Goal: Information Seeking & Learning: Learn about a topic

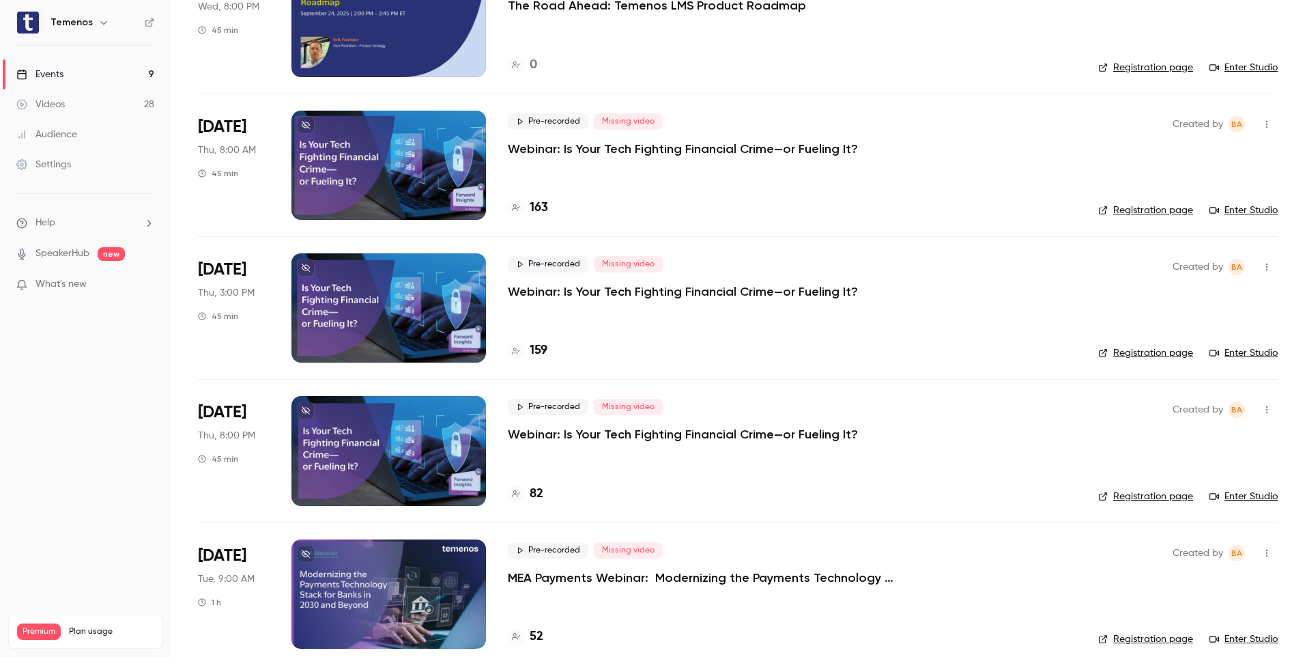
scroll to position [738, 0]
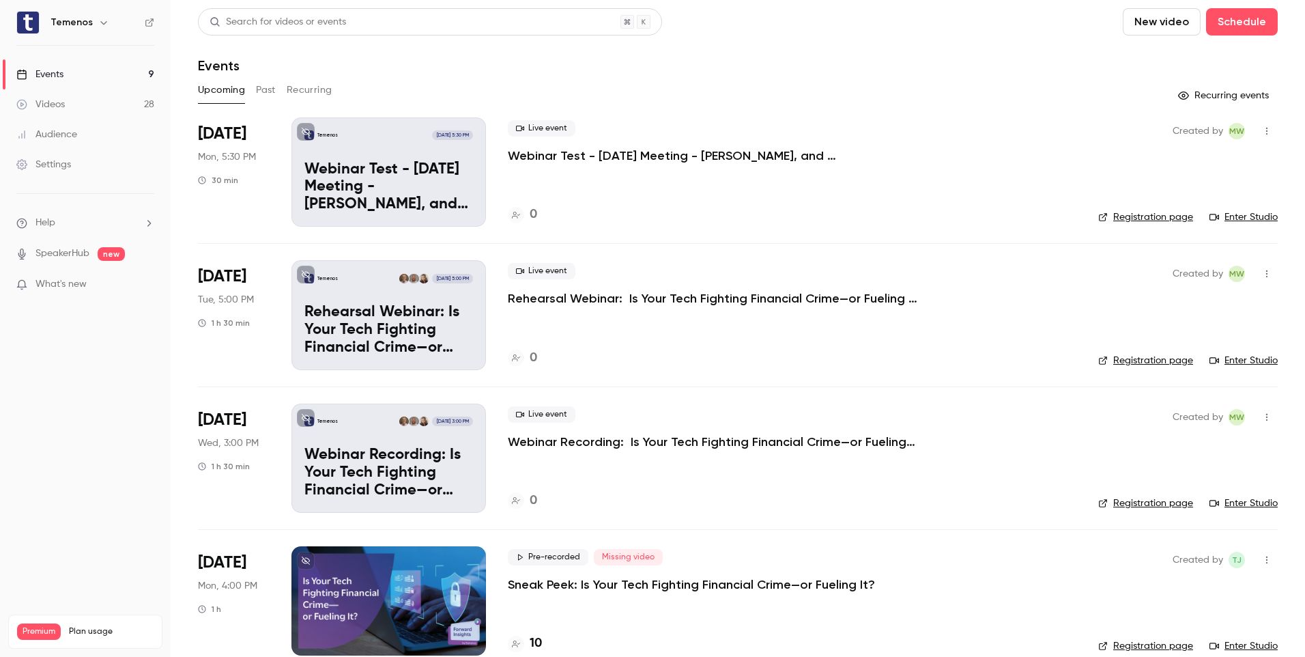
click at [896, 429] on div "Live event Webinar Recording: Is Your Tech Fighting Financial Crime—or Fueling …" at bounding box center [792, 428] width 569 height 44
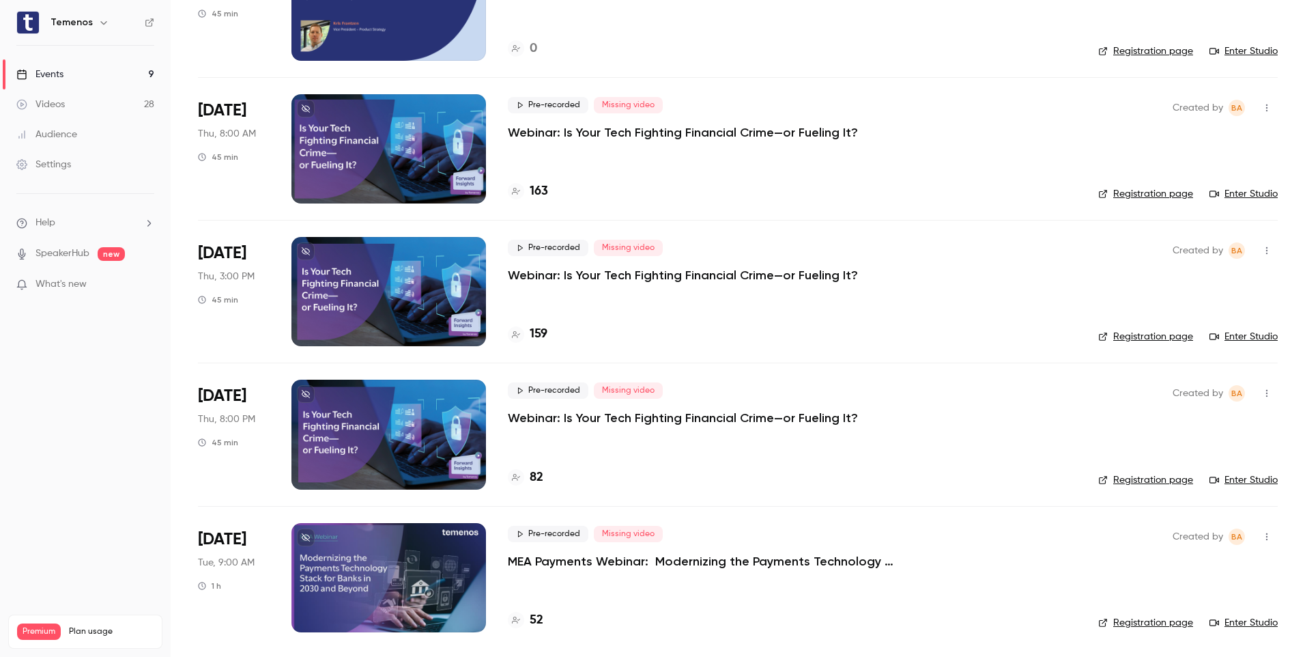
scroll to position [465, 0]
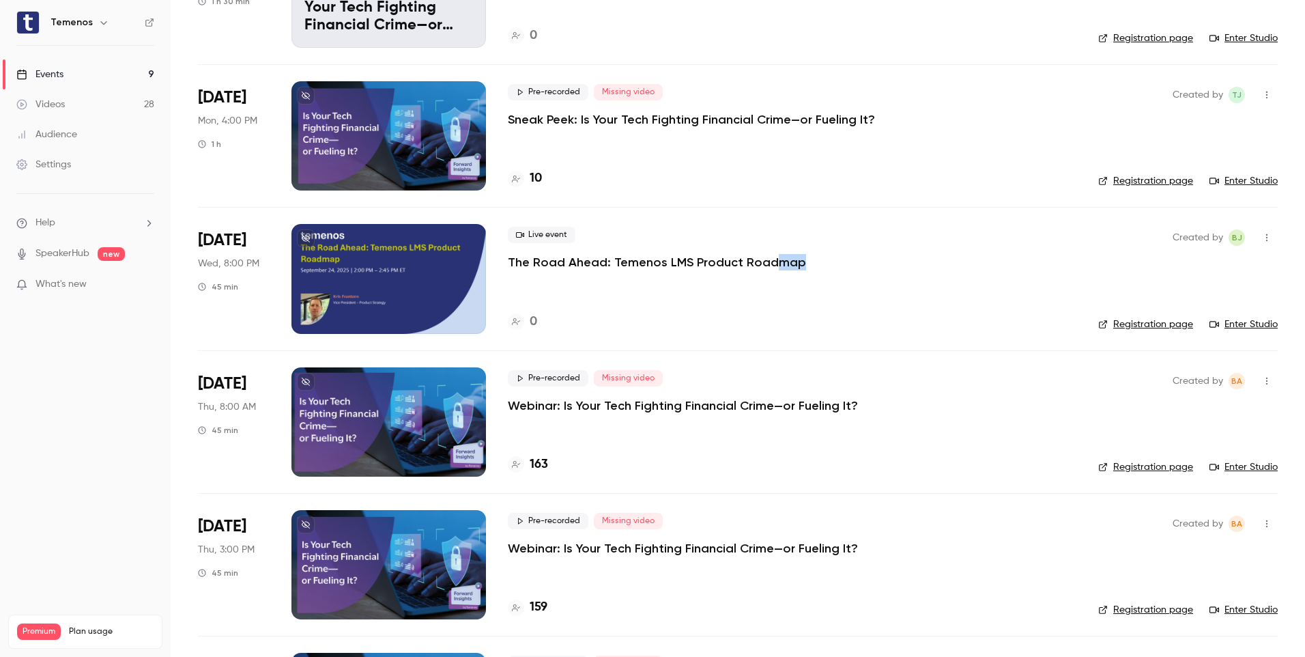
click at [762, 250] on div "Live event The Road Ahead: Temenos LMS Product Roadmap" at bounding box center [792, 249] width 569 height 44
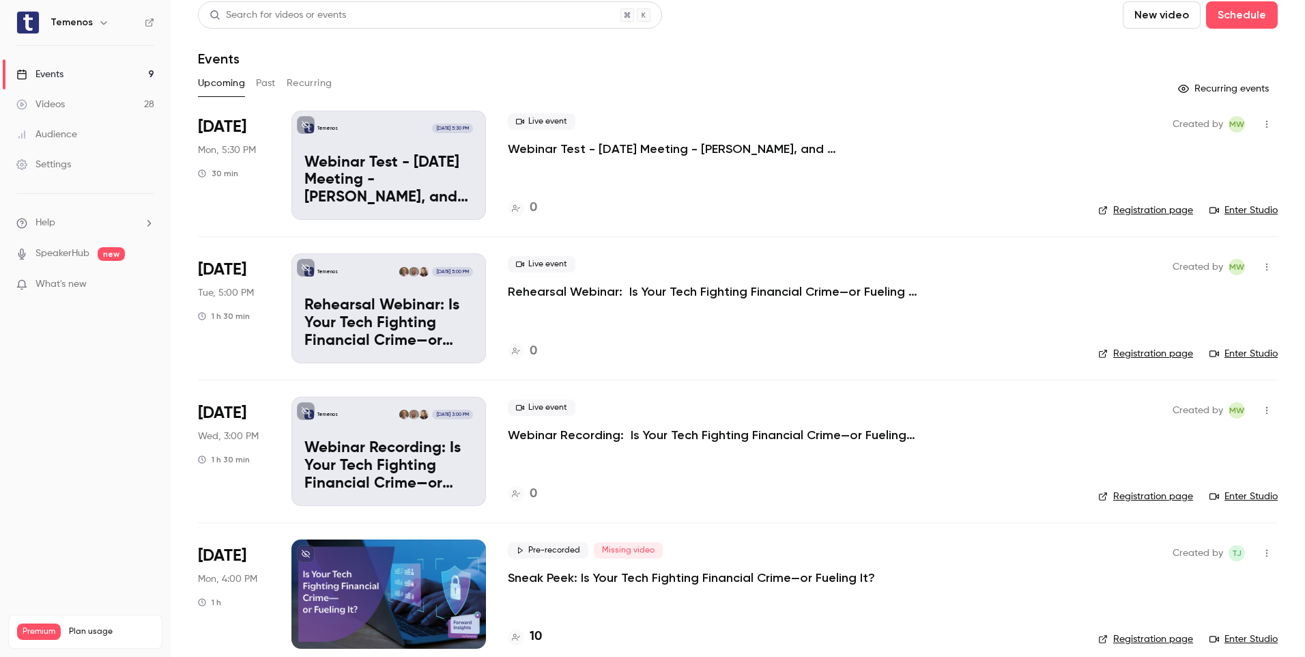
scroll to position [0, 0]
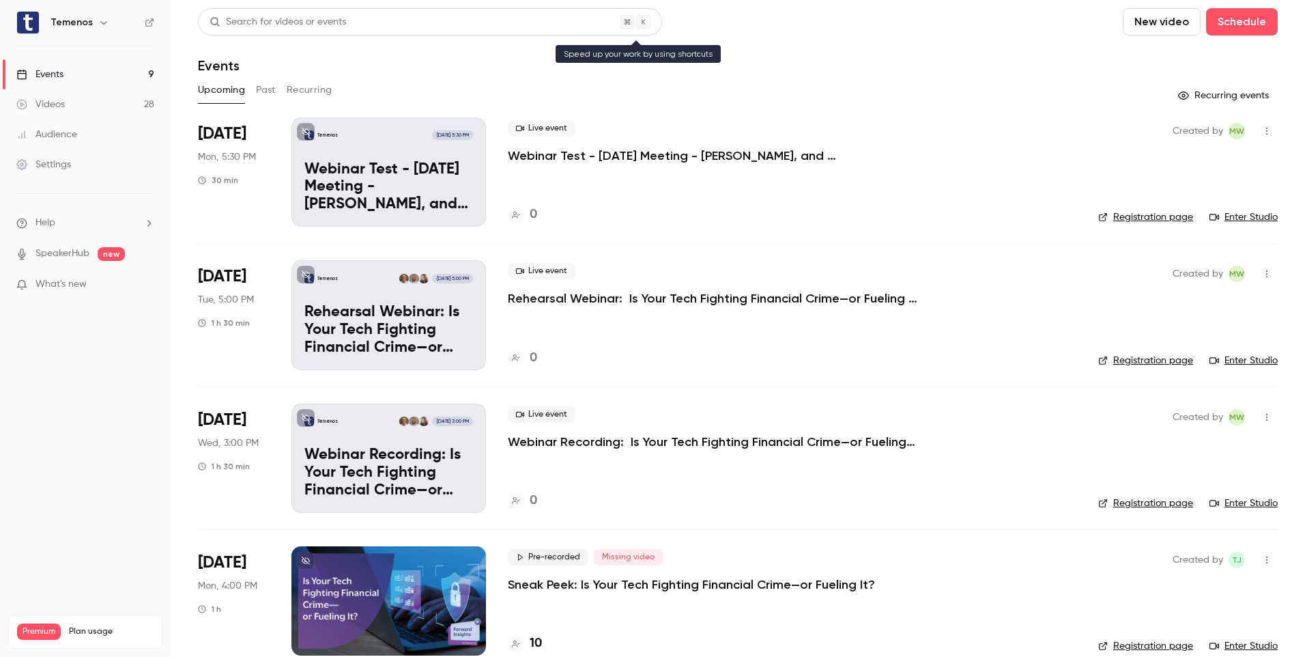
click at [412, 21] on div "Search for videos or events" at bounding box center [430, 21] width 464 height 27
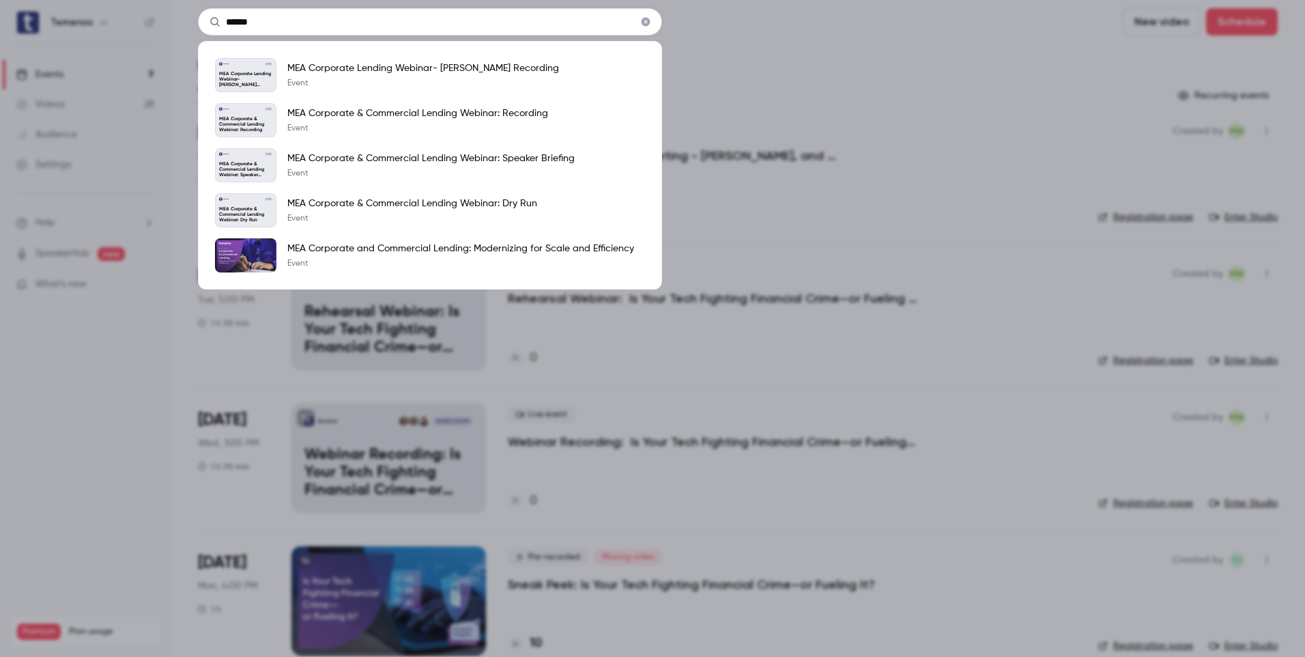
type input "******"
click at [349, 264] on p "Event" at bounding box center [460, 263] width 347 height 11
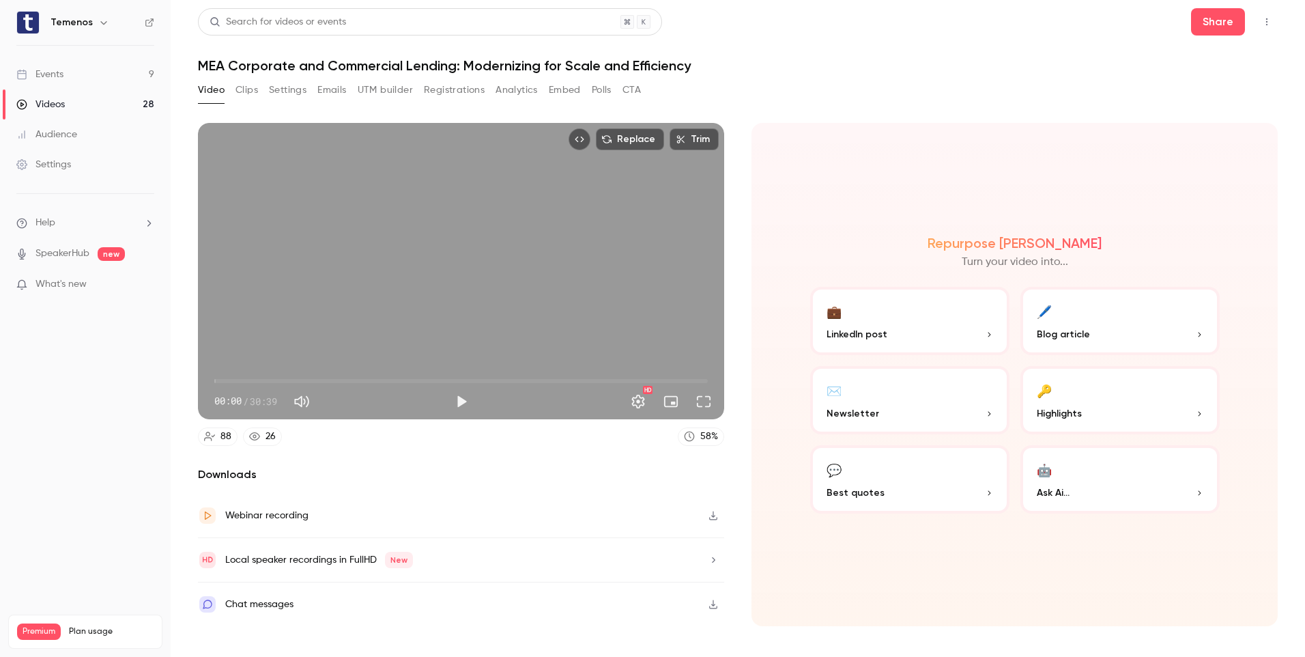
click at [471, 89] on button "Registrations" at bounding box center [454, 90] width 61 height 22
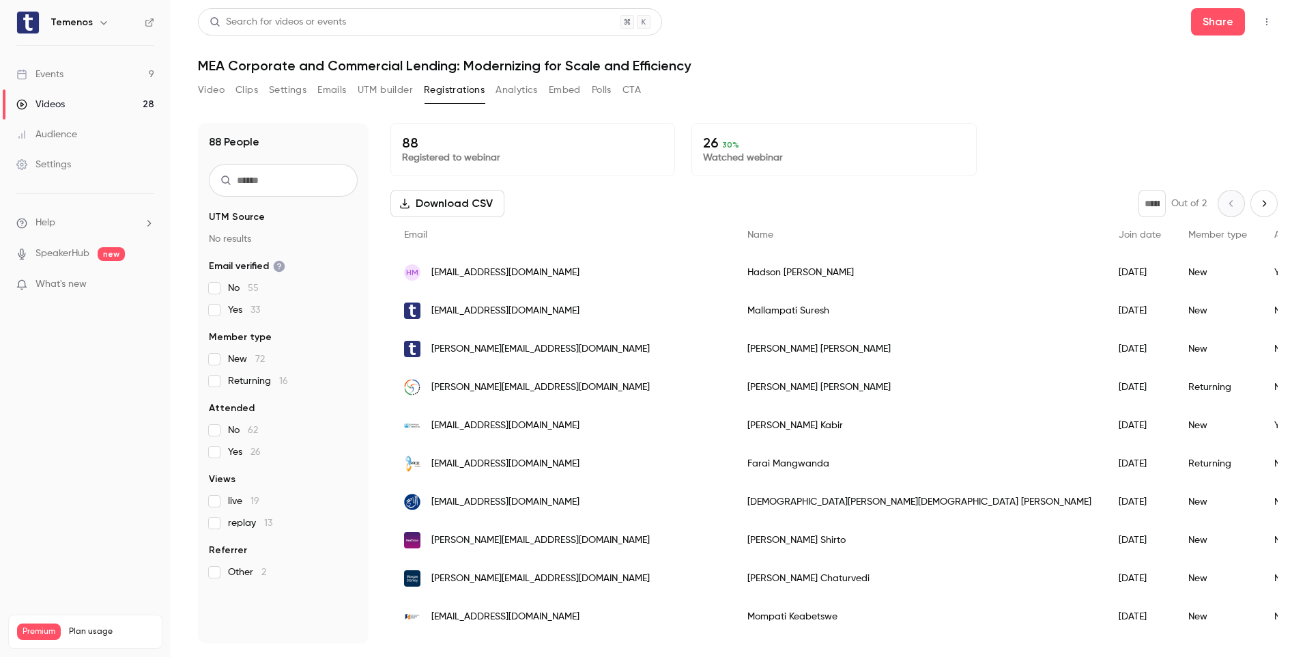
click at [520, 98] on button "Analytics" at bounding box center [517, 90] width 42 height 22
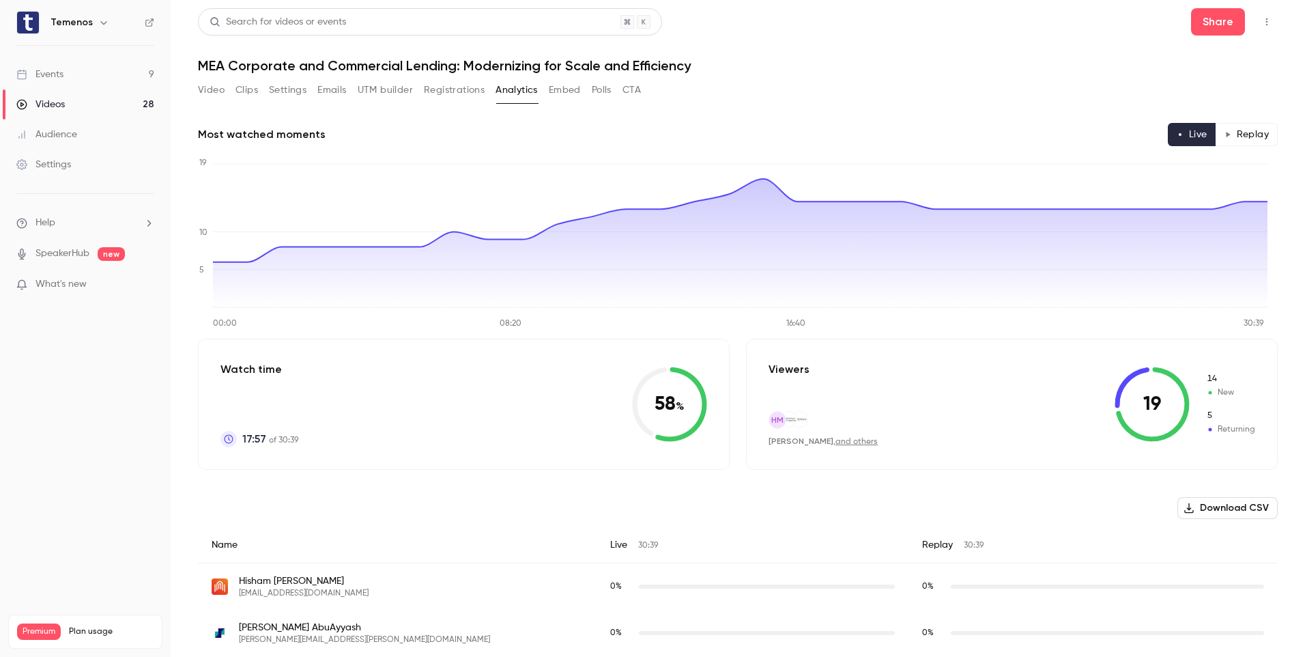
click at [264, 64] on h1 "MEA Corporate and Commercial Lending: Modernizing for Scale and Efficiency" at bounding box center [738, 65] width 1080 height 16
click at [214, 87] on button "Video" at bounding box center [211, 90] width 27 height 22
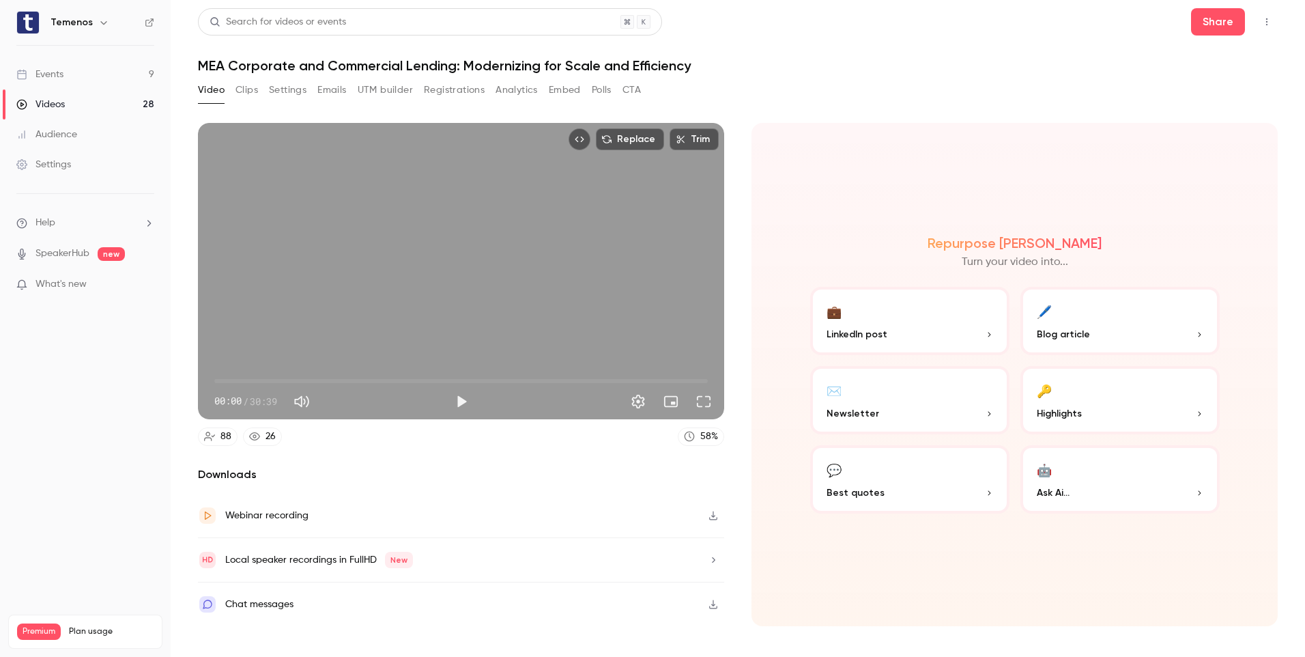
click at [232, 89] on div "Video Clips Settings Emails UTM builder Registrations Analytics Embed Polls CTA" at bounding box center [419, 90] width 443 height 22
click at [268, 435] on div "26" at bounding box center [271, 436] width 10 height 14
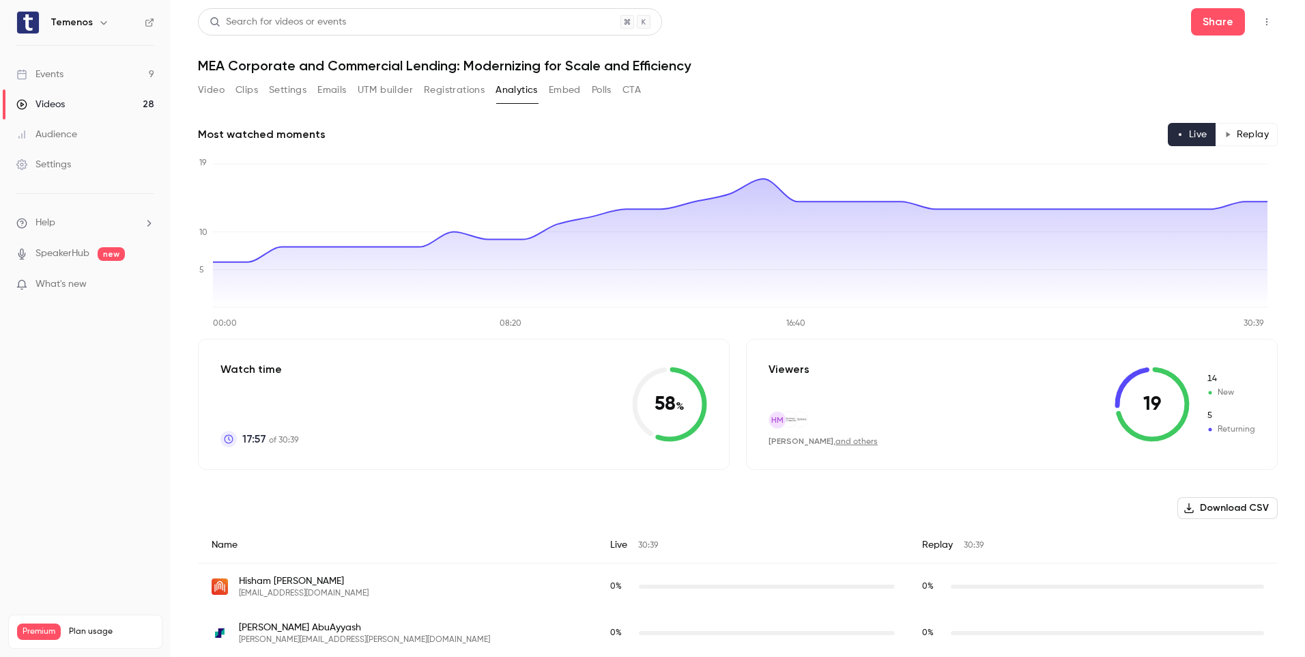
click at [463, 94] on button "Registrations" at bounding box center [454, 90] width 61 height 22
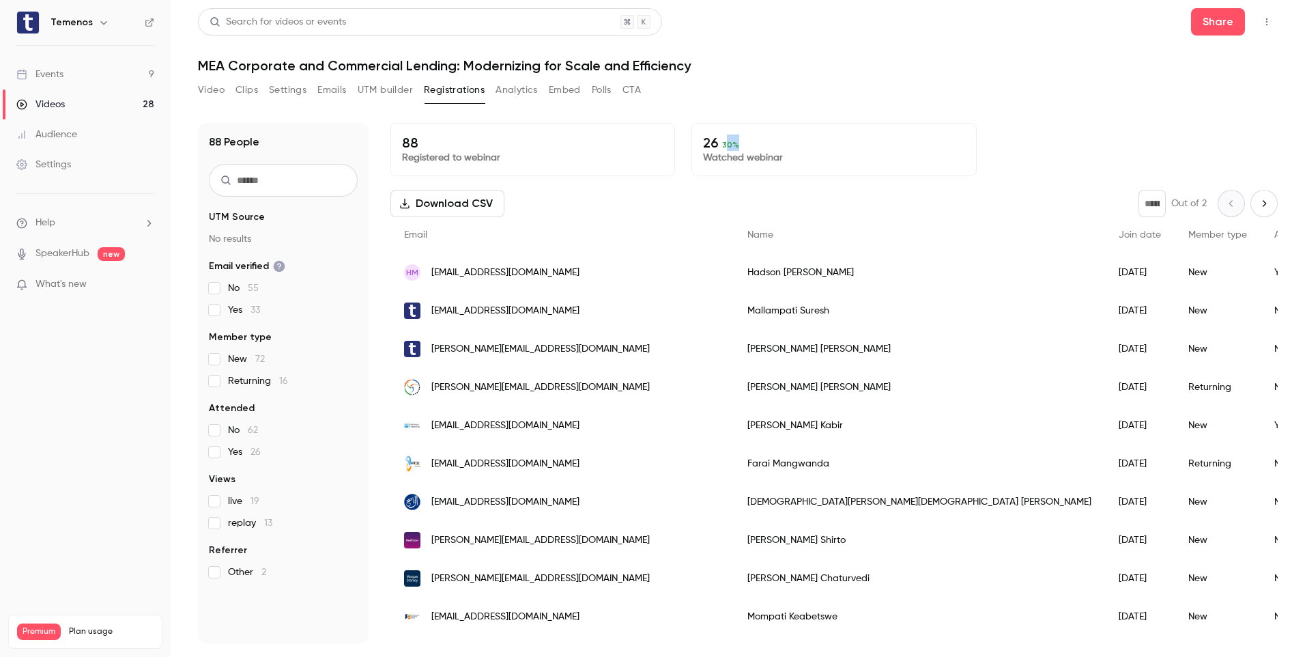
drag, startPoint x: 722, startPoint y: 145, endPoint x: 737, endPoint y: 143, distance: 15.1
click at [737, 143] on p "26 30 %" at bounding box center [833, 142] width 261 height 16
drag, startPoint x: 737, startPoint y: 143, endPoint x: 872, endPoint y: 114, distance: 137.6
click at [872, 114] on div "88 People UTM Source No results Email verified No 55 Yes 33 Member type New 72 …" at bounding box center [738, 374] width 1080 height 536
